Goal: Use online tool/utility: Utilize a website feature to perform a specific function

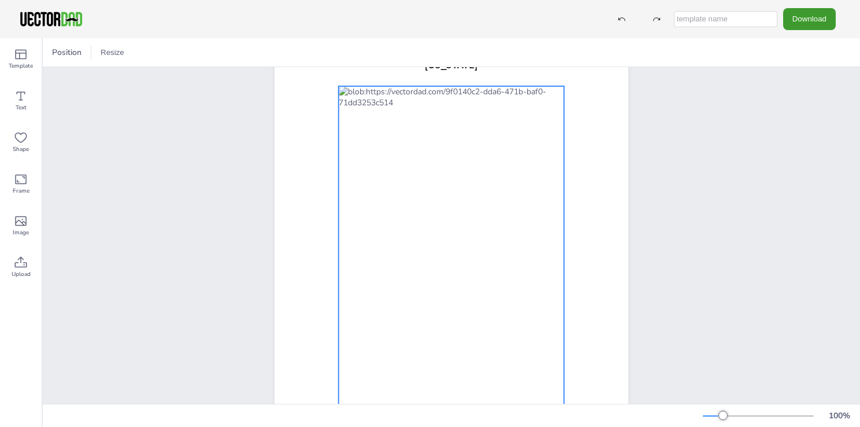
scroll to position [116, 0]
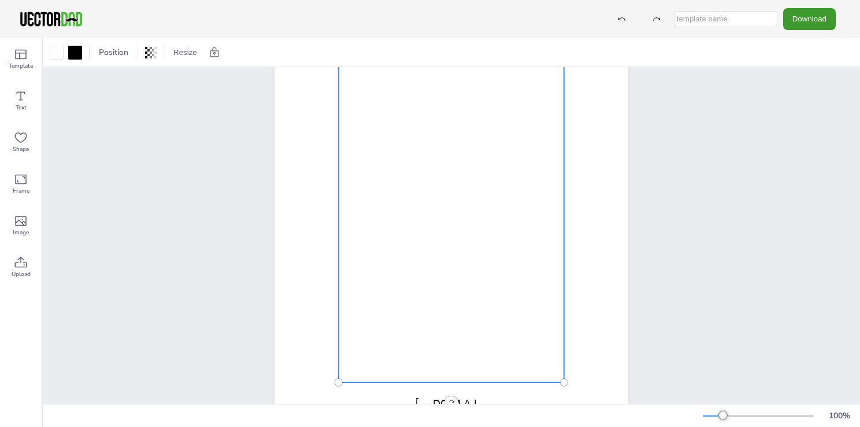
click at [474, 180] on div at bounding box center [451, 205] width 225 height 353
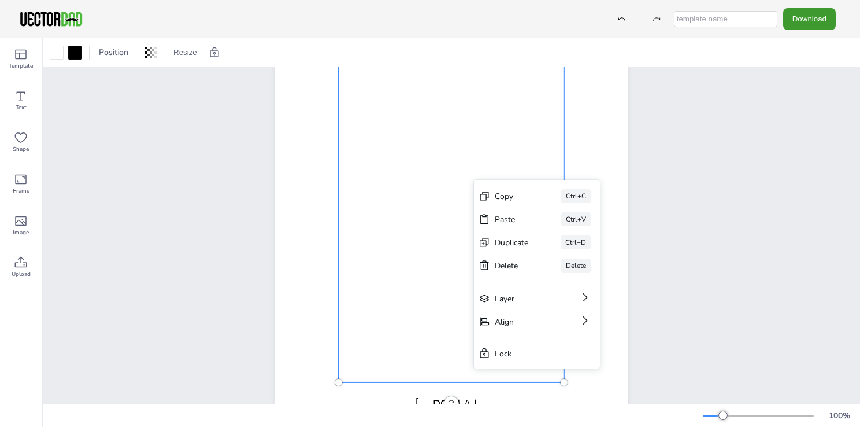
click at [474, 180] on div "Copy Ctrl+C Paste Ctrl+V Duplicate Ctrl+D Delete Delete Layer Align Lock" at bounding box center [537, 274] width 126 height 188
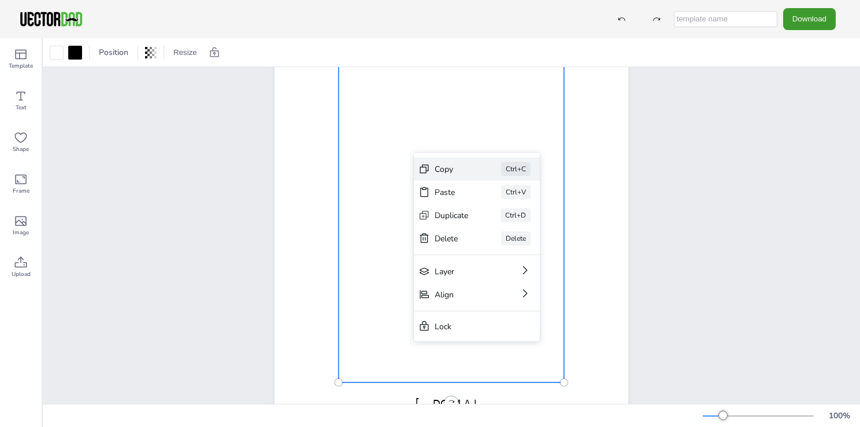
click at [428, 170] on icon at bounding box center [424, 169] width 9 height 9
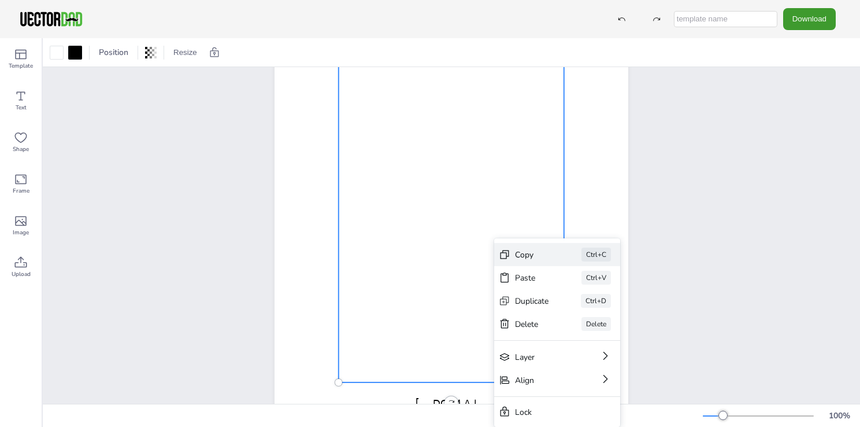
click at [521, 256] on div "Copy" at bounding box center [532, 254] width 34 height 11
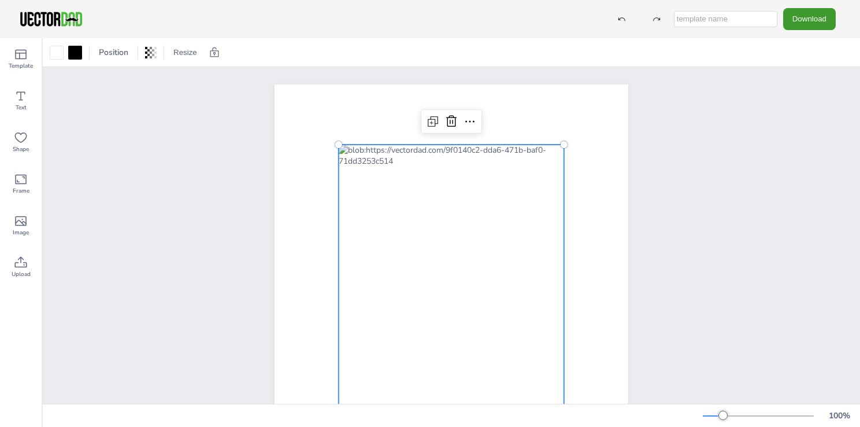
scroll to position [58, 0]
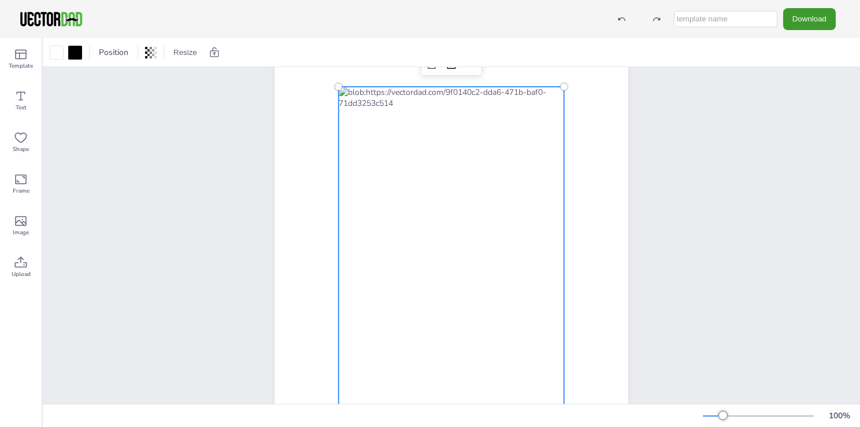
click at [475, 235] on div at bounding box center [451, 263] width 225 height 353
click at [419, 184] on div at bounding box center [451, 263] width 225 height 353
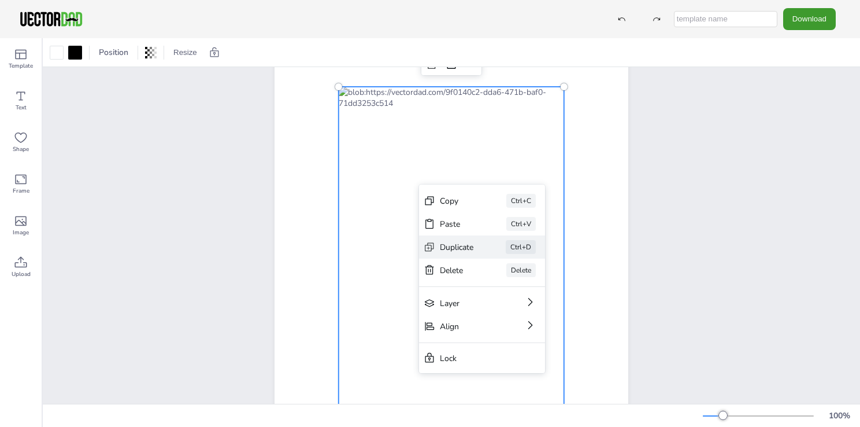
click at [458, 242] on div "Duplicate" at bounding box center [457, 247] width 34 height 11
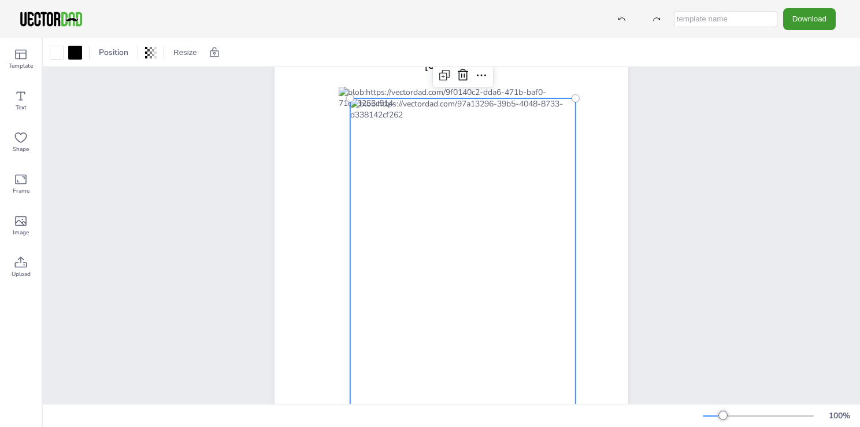
click at [517, 221] on div at bounding box center [462, 274] width 225 height 353
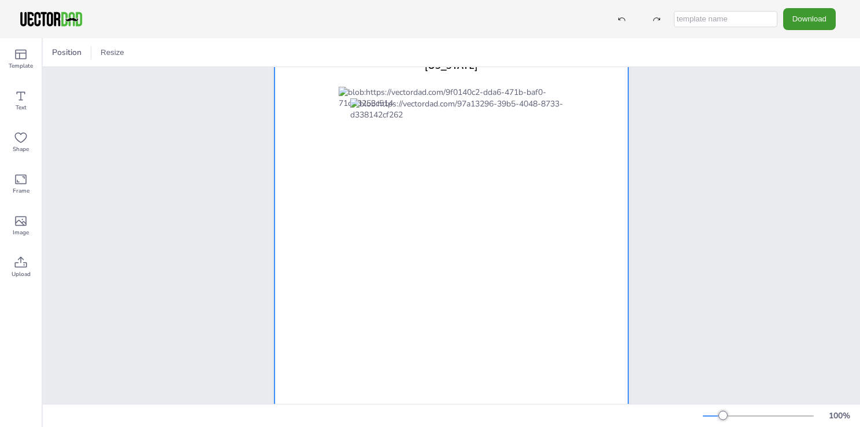
click at [589, 138] on div at bounding box center [452, 255] width 354 height 457
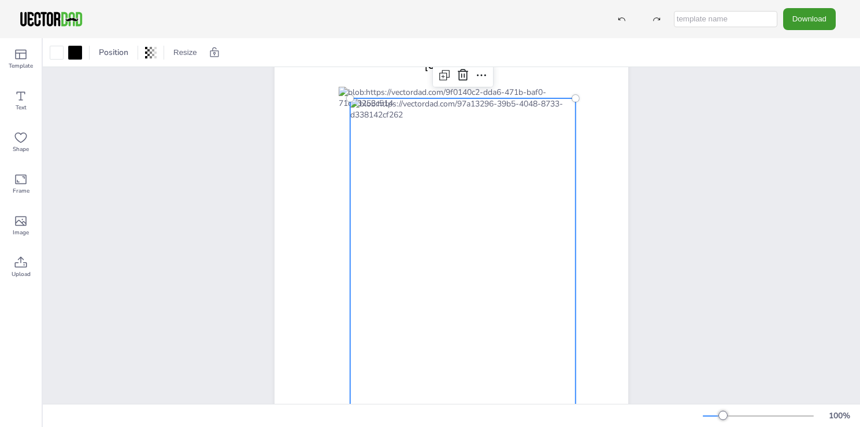
click at [480, 128] on div at bounding box center [462, 274] width 225 height 353
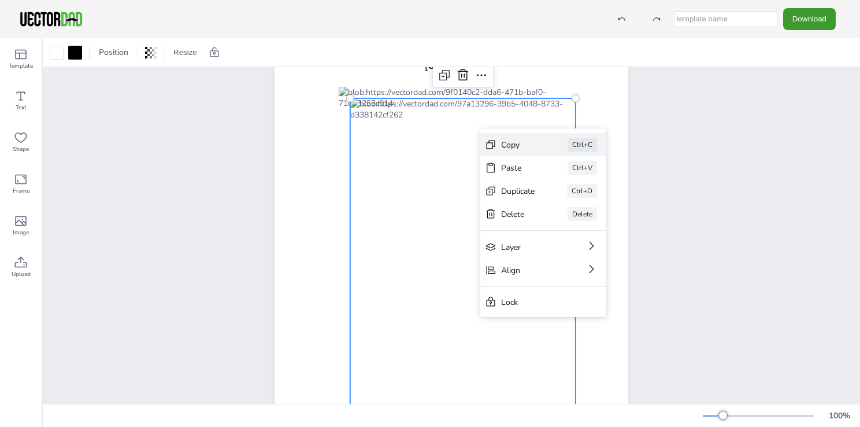
click at [498, 145] on div "Copy Ctrl+C" at bounding box center [543, 144] width 126 height 23
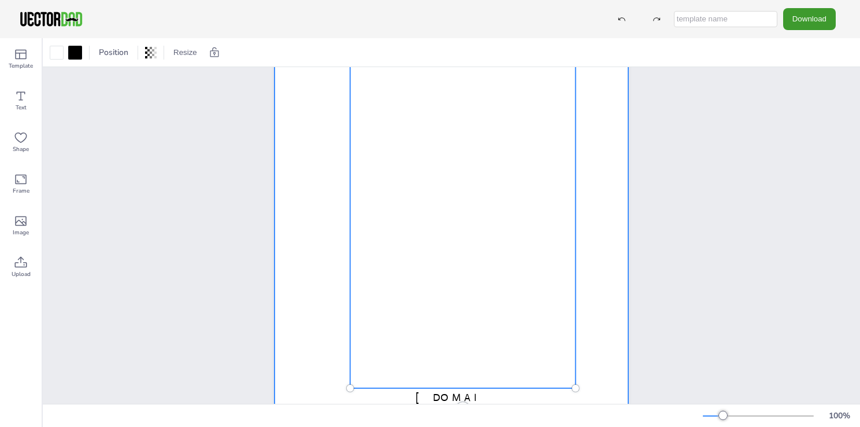
scroll to position [164, 0]
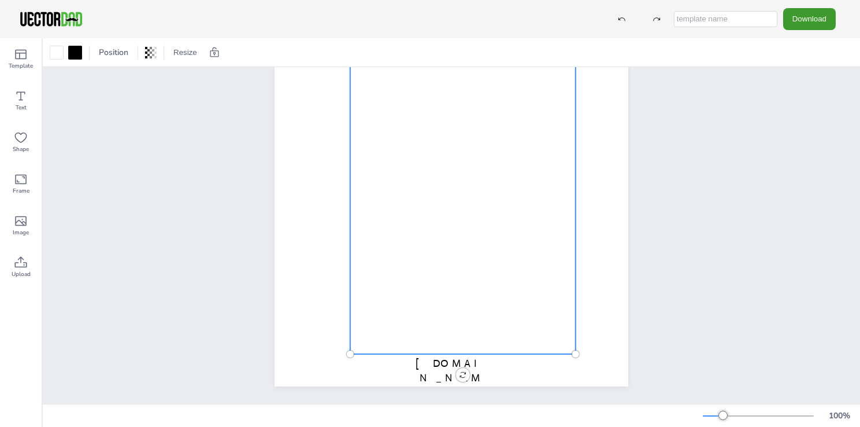
click at [421, 319] on div at bounding box center [462, 177] width 225 height 353
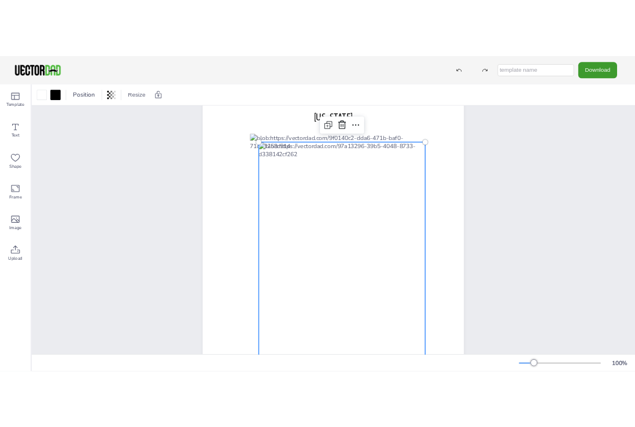
scroll to position [0, 0]
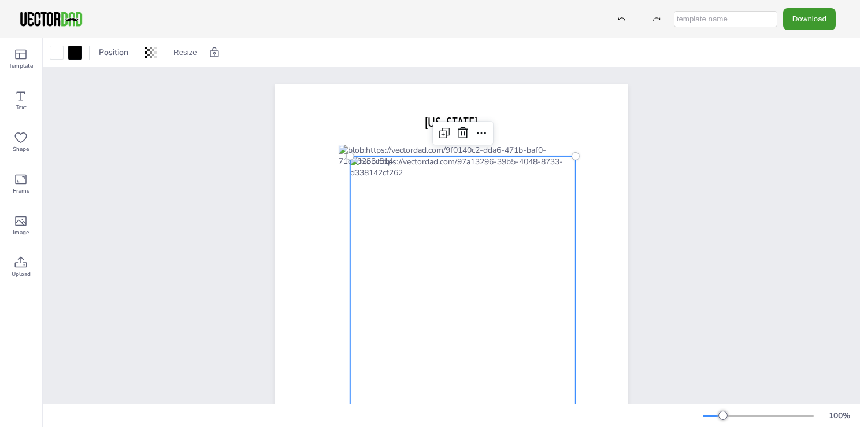
click at [435, 202] on div at bounding box center [462, 332] width 225 height 353
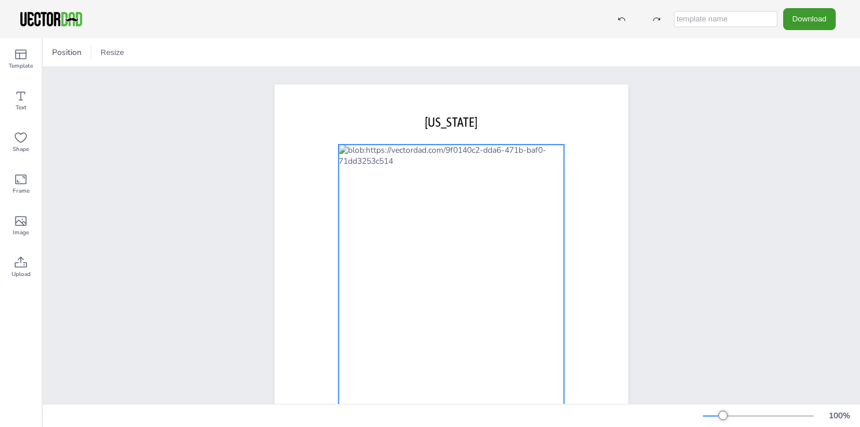
click at [434, 200] on div at bounding box center [451, 321] width 225 height 353
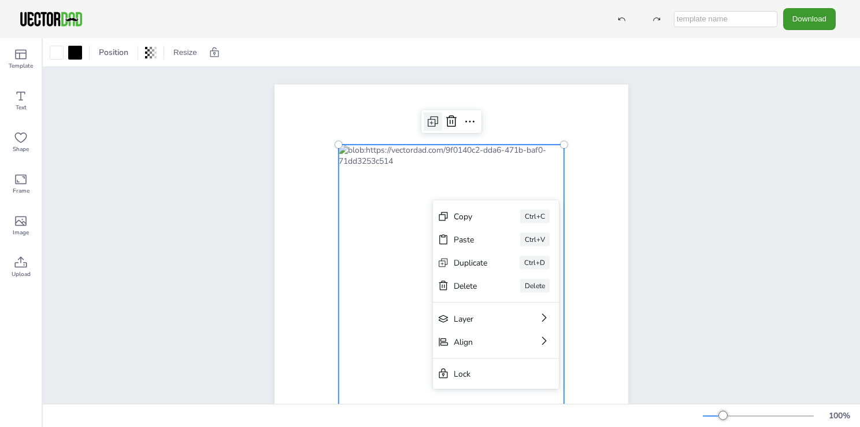
click at [428, 121] on icon at bounding box center [433, 121] width 14 height 14
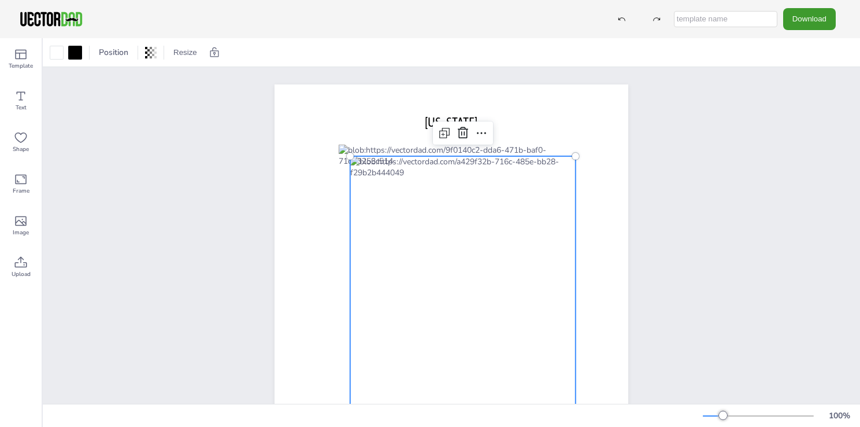
click at [429, 184] on div at bounding box center [462, 332] width 225 height 353
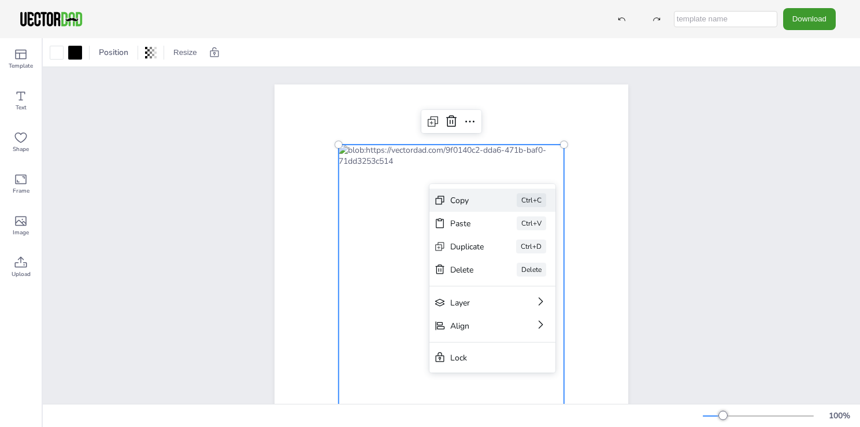
click at [488, 204] on div "Copy Ctrl+C" at bounding box center [492, 199] width 126 height 23
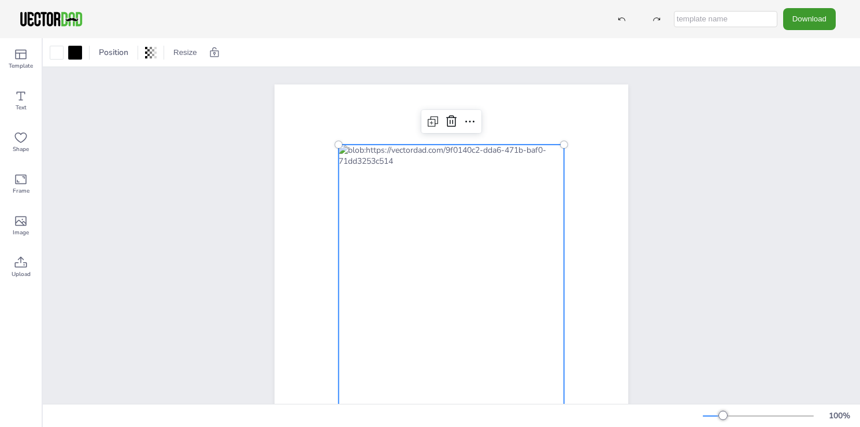
click at [490, 221] on div at bounding box center [451, 321] width 225 height 353
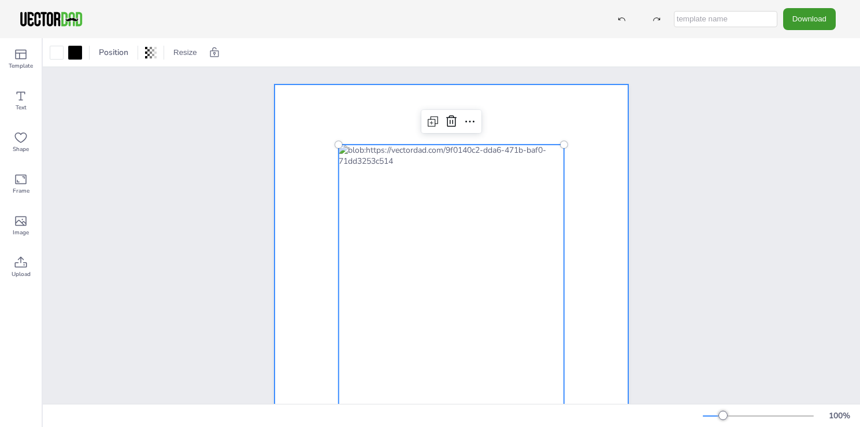
click at [587, 194] on div at bounding box center [452, 312] width 354 height 457
click at [523, 158] on div at bounding box center [451, 321] width 225 height 353
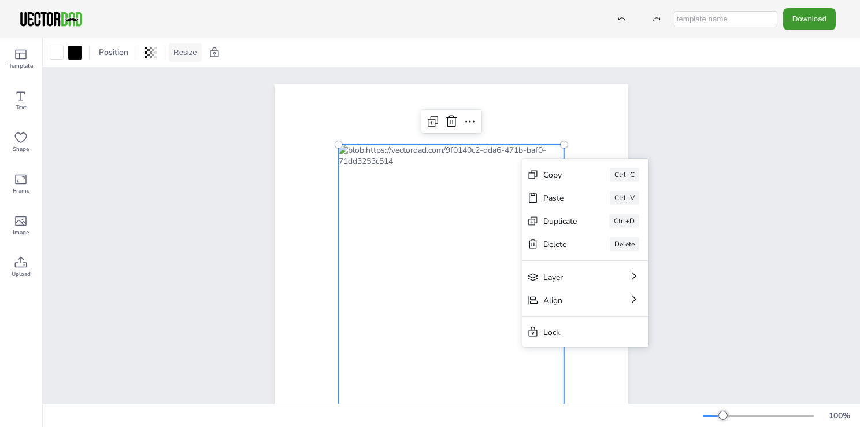
click at [176, 45] on button "Resize" at bounding box center [185, 52] width 33 height 18
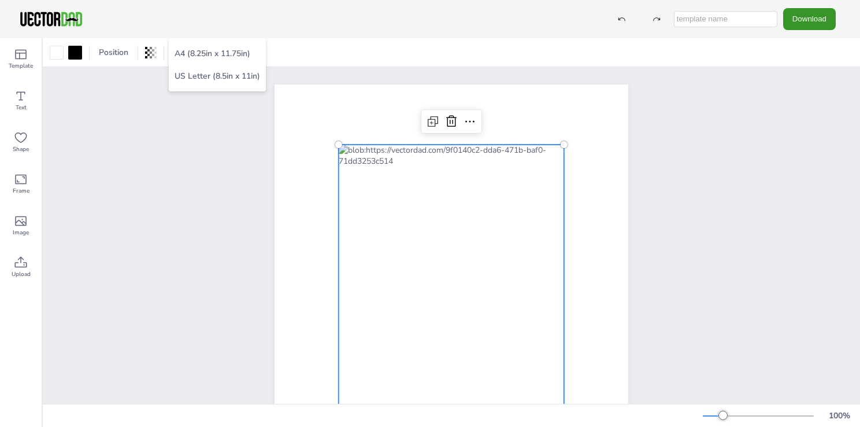
click at [807, 15] on button "Download" at bounding box center [809, 18] width 53 height 21
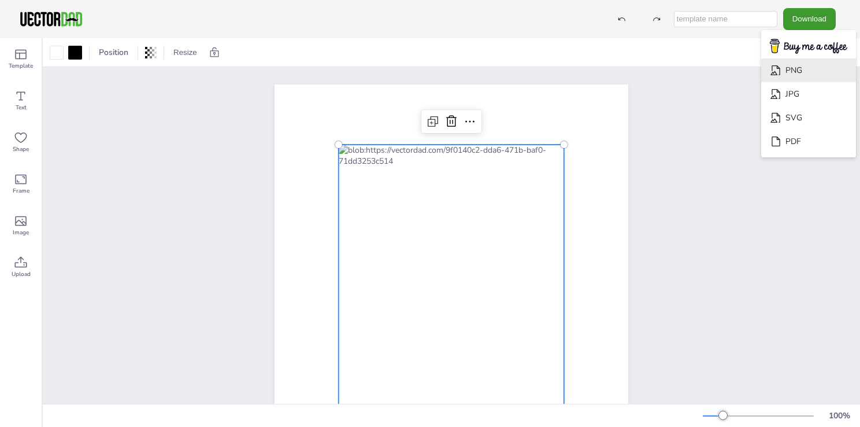
click at [801, 71] on li "PNG" at bounding box center [808, 70] width 95 height 24
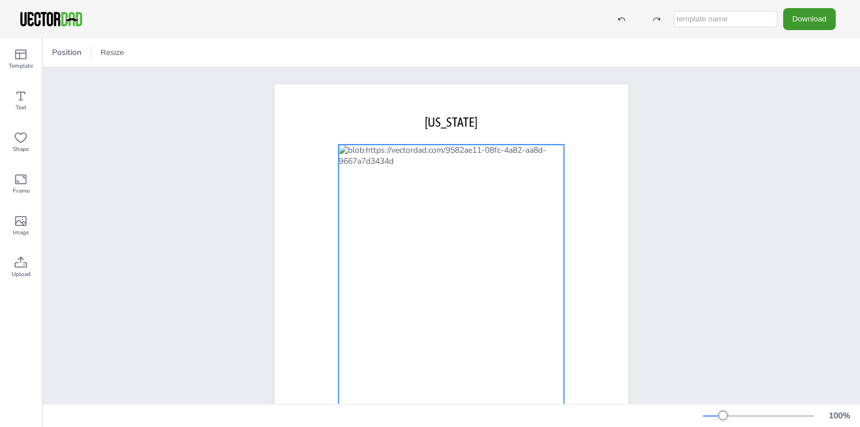
click at [419, 166] on div at bounding box center [451, 321] width 225 height 353
click at [424, 163] on div at bounding box center [451, 321] width 225 height 353
click at [146, 49] on icon at bounding box center [151, 53] width 12 height 12
click at [12, 53] on div "Template" at bounding box center [21, 59] width 42 height 42
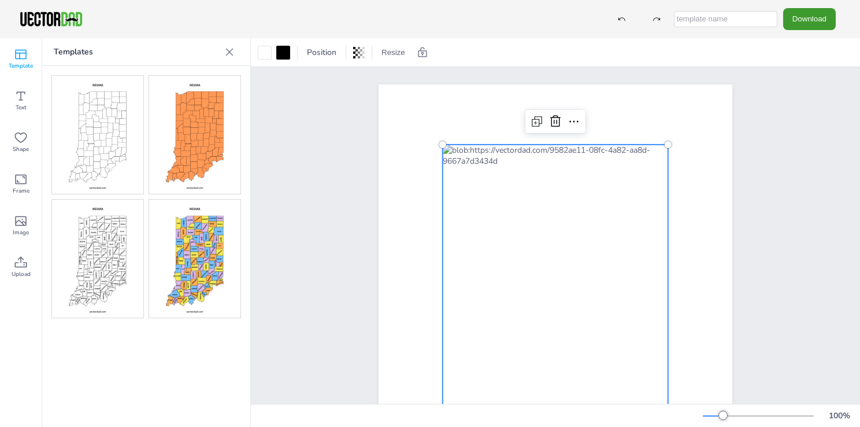
click at [71, 138] on img at bounding box center [97, 135] width 91 height 118
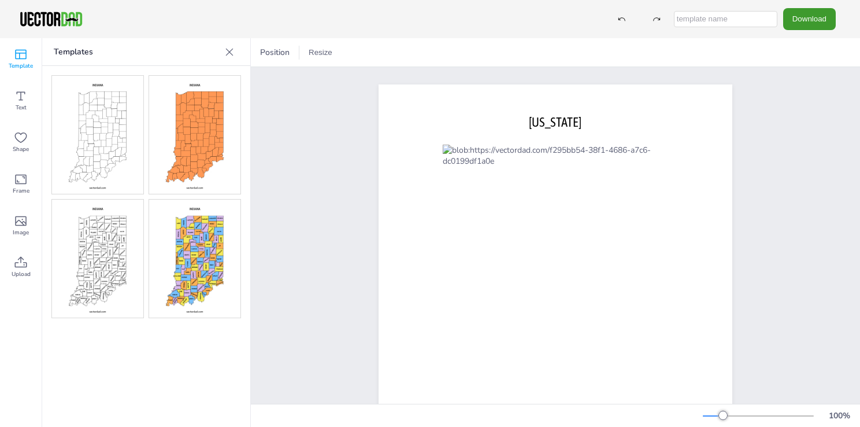
click at [160, 143] on img at bounding box center [194, 135] width 91 height 118
click at [181, 242] on img at bounding box center [194, 258] width 91 height 118
click at [112, 244] on img at bounding box center [97, 258] width 91 height 118
click at [99, 179] on img at bounding box center [97, 135] width 91 height 118
drag, startPoint x: 99, startPoint y: 177, endPoint x: 25, endPoint y: 270, distance: 119.3
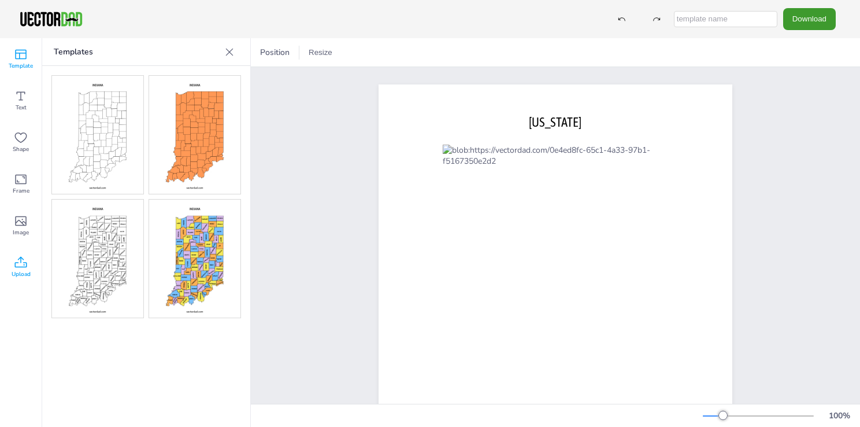
click at [25, 270] on span "Upload" at bounding box center [21, 273] width 19 height 9
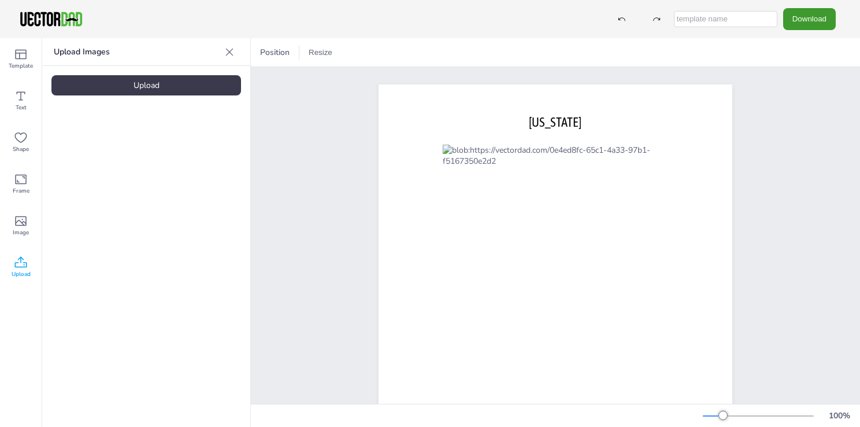
click at [153, 83] on div "Upload" at bounding box center [146, 85] width 190 height 20
click at [138, 87] on div "Upload" at bounding box center [146, 85] width 190 height 20
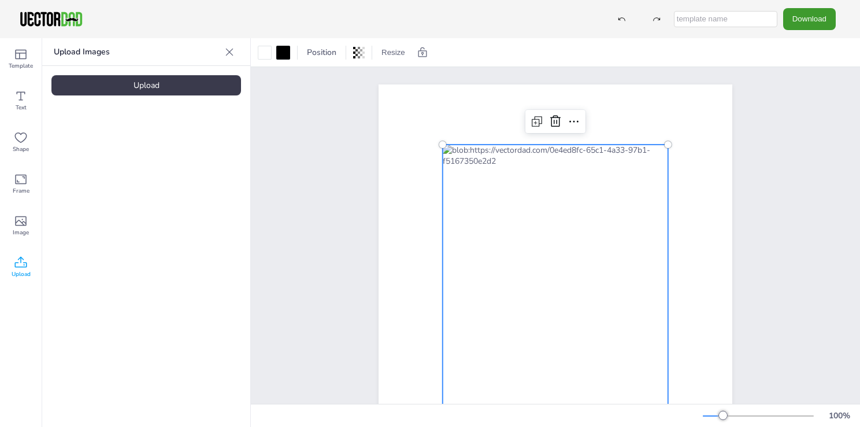
click at [561, 228] on div at bounding box center [555, 321] width 225 height 353
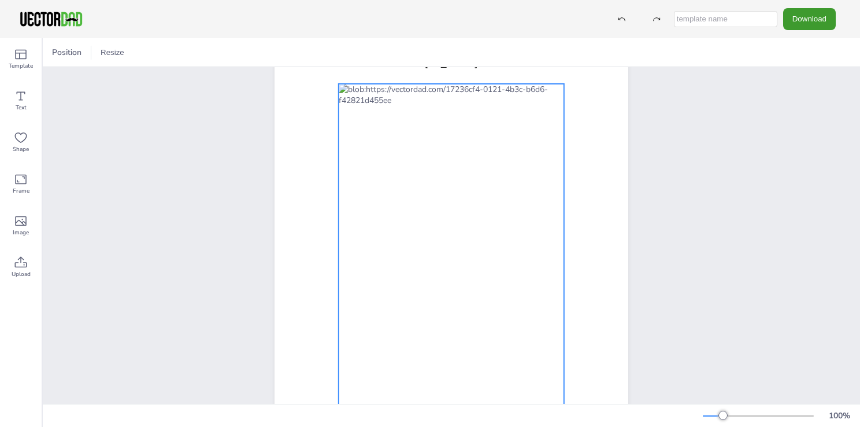
scroll to position [116, 0]
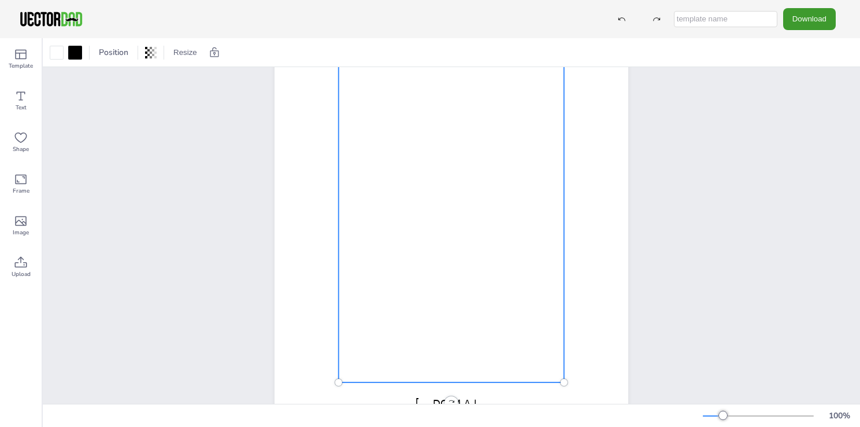
click at [458, 212] on div at bounding box center [451, 205] width 225 height 353
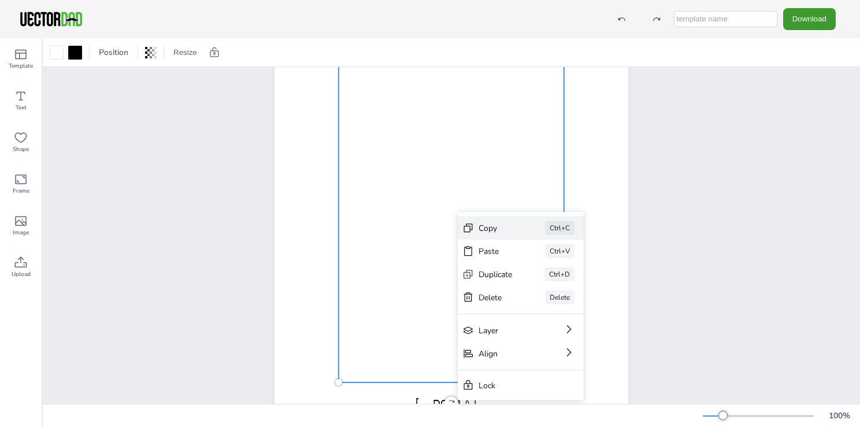
click at [472, 224] on icon at bounding box center [468, 228] width 12 height 12
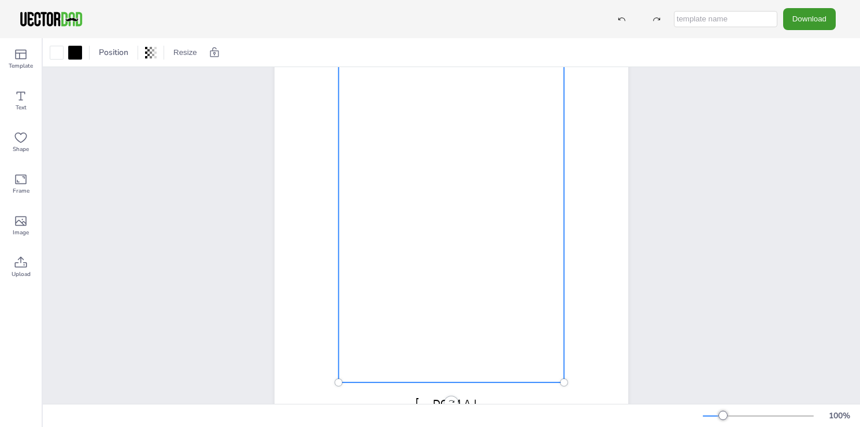
click at [387, 240] on div at bounding box center [451, 205] width 225 height 353
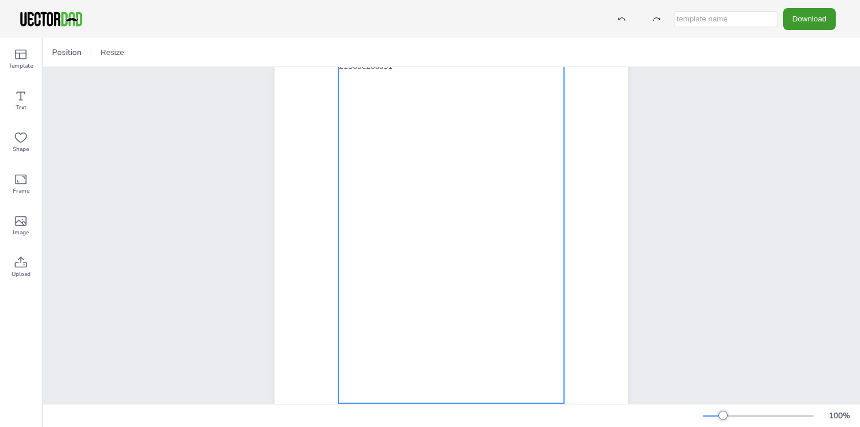
scroll to position [116, 0]
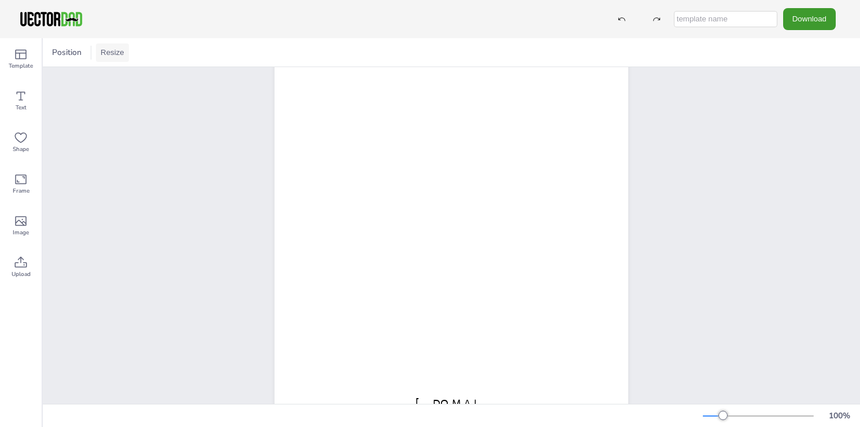
click at [108, 50] on button "Resize" at bounding box center [112, 52] width 33 height 18
click at [173, 76] on li "US Letter (8.5in x 11in)" at bounding box center [144, 76] width 97 height 23
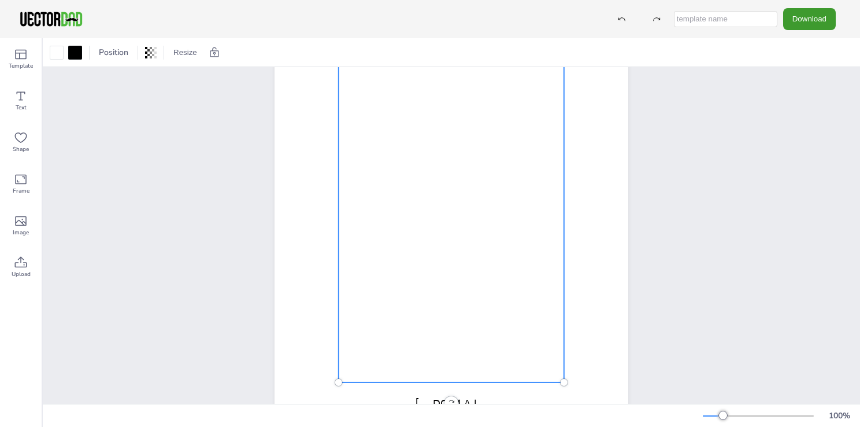
click at [535, 170] on div at bounding box center [451, 205] width 225 height 353
click at [468, 180] on div at bounding box center [451, 205] width 225 height 353
click at [24, 221] on icon at bounding box center [21, 221] width 14 height 14
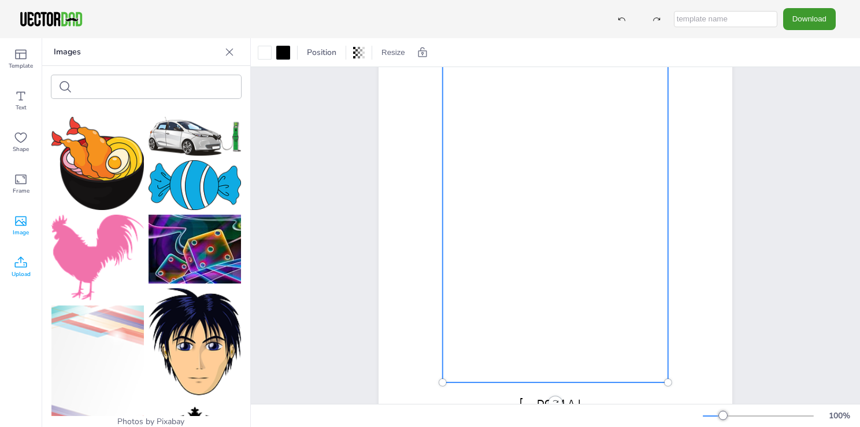
click at [18, 267] on icon at bounding box center [21, 261] width 12 height 11
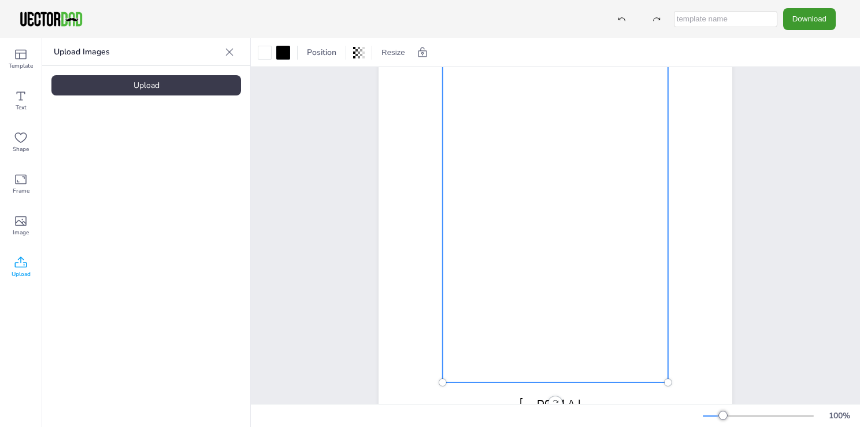
click at [139, 86] on div "Upload" at bounding box center [146, 85] width 190 height 20
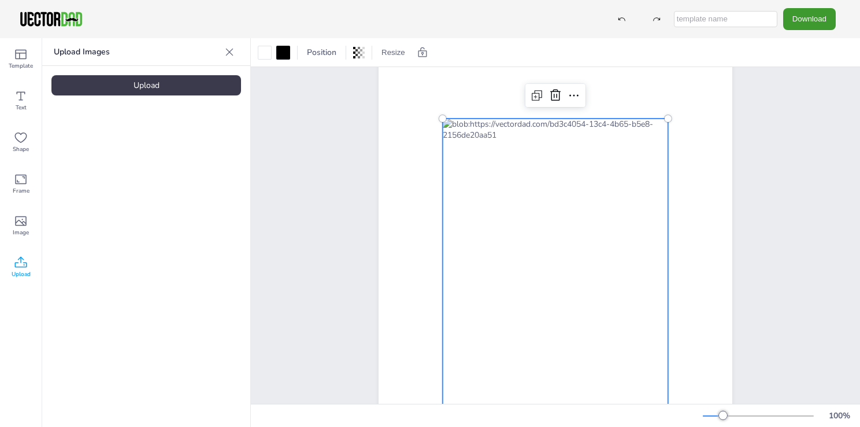
scroll to position [0, 0]
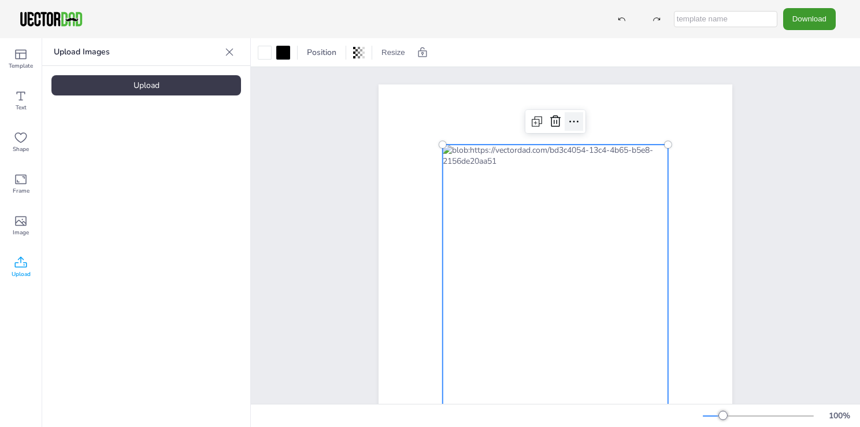
click at [569, 121] on icon at bounding box center [573, 121] width 9 height 2
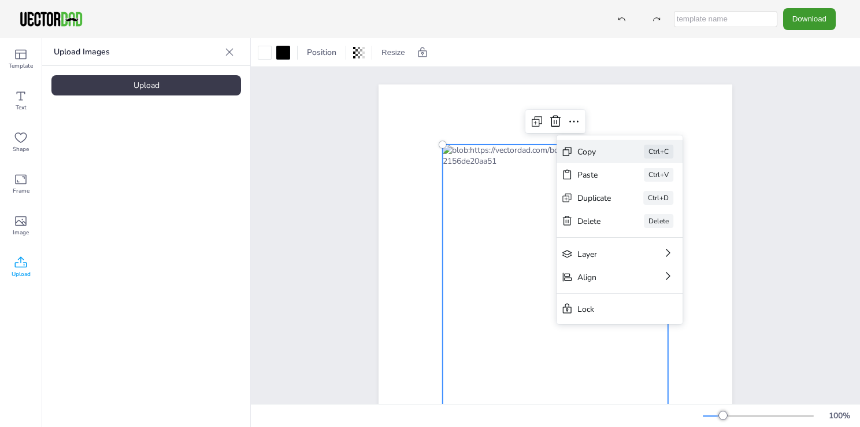
click at [601, 146] on div "Copy" at bounding box center [594, 151] width 34 height 11
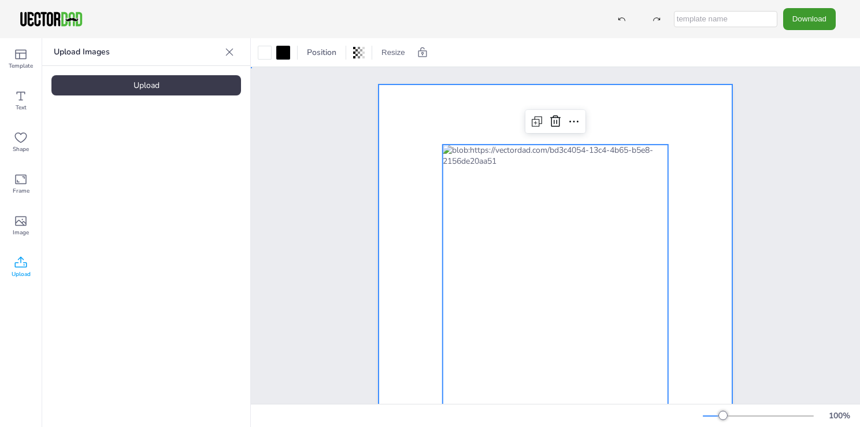
click at [597, 103] on div at bounding box center [556, 312] width 354 height 457
